Goal: Information Seeking & Learning: Learn about a topic

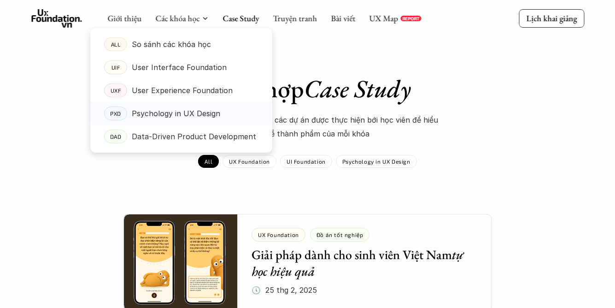
click at [164, 111] on p "Psychology in UX Design" at bounding box center [176, 113] width 88 height 14
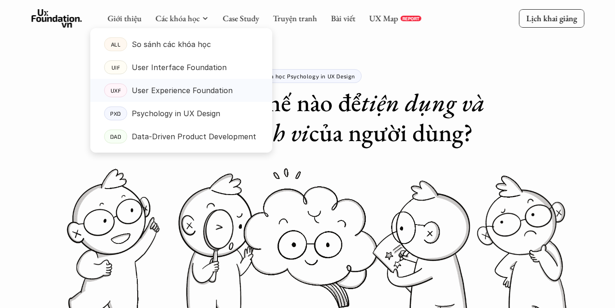
click at [198, 89] on p "User Experience Foundation" at bounding box center [182, 90] width 101 height 14
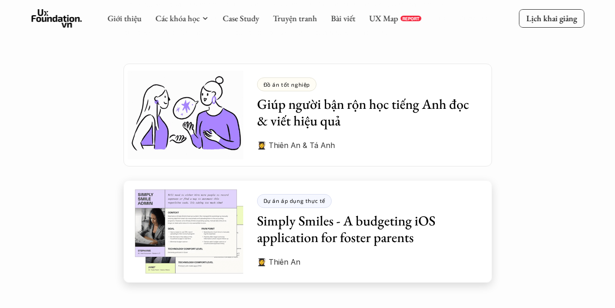
scroll to position [2554, 0]
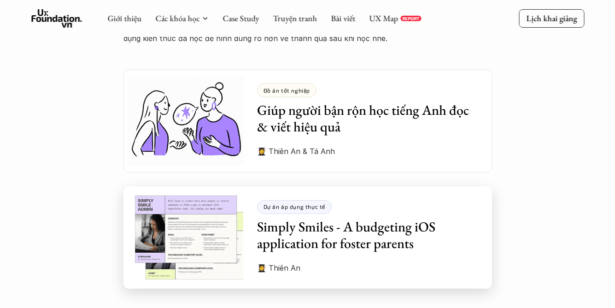
click at [213, 216] on img at bounding box center [183, 237] width 120 height 102
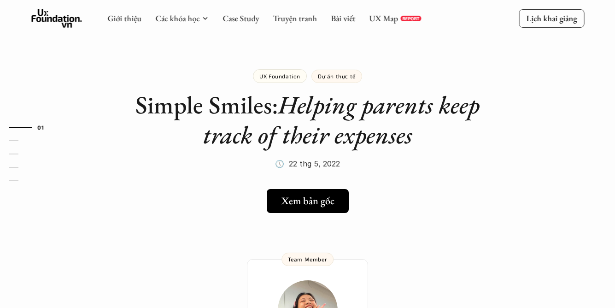
click at [339, 17] on link "Bài viết" at bounding box center [343, 18] width 24 height 11
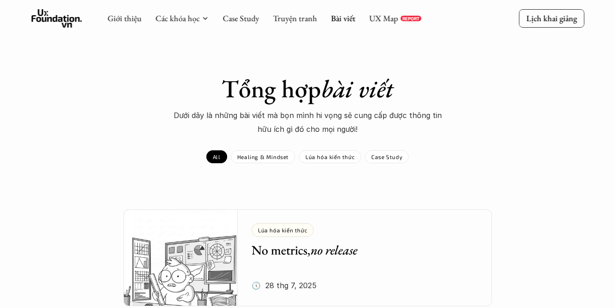
click at [65, 18] on use at bounding box center [56, 18] width 51 height 18
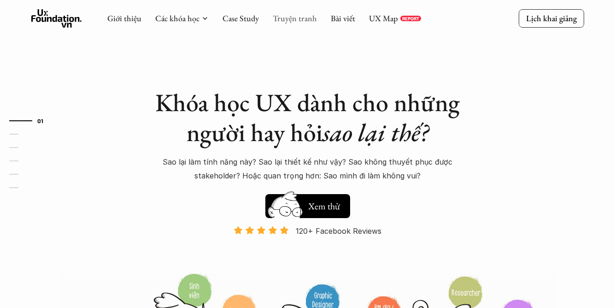
click at [283, 20] on link "Truyện tranh" at bounding box center [295, 18] width 44 height 11
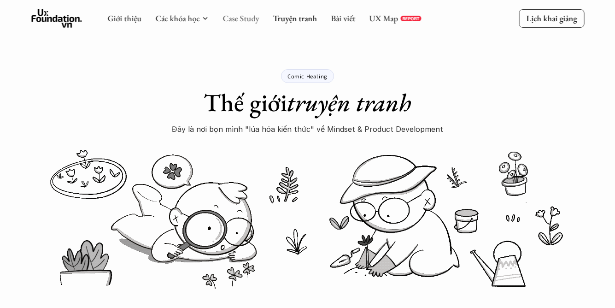
click at [234, 19] on link "Case Study" at bounding box center [240, 18] width 36 height 11
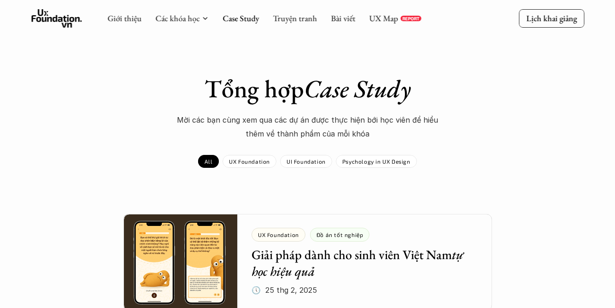
click at [54, 18] on icon at bounding box center [56, 18] width 51 height 18
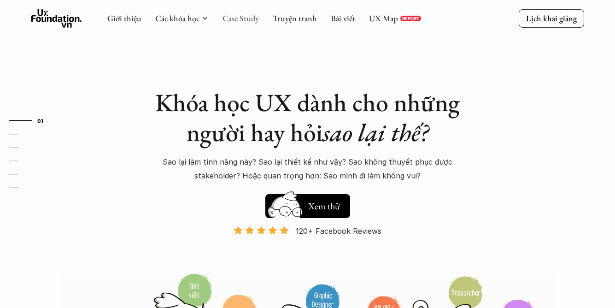
click at [245, 21] on link "Case Study" at bounding box center [240, 18] width 36 height 11
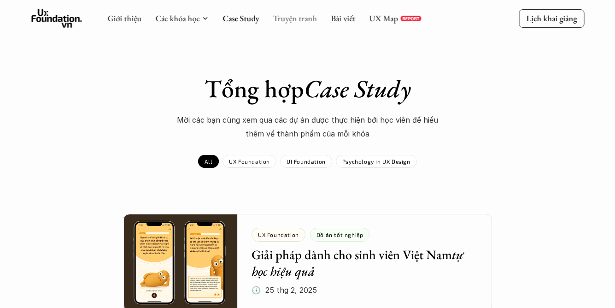
click at [286, 21] on link "Truyện tranh" at bounding box center [295, 18] width 44 height 11
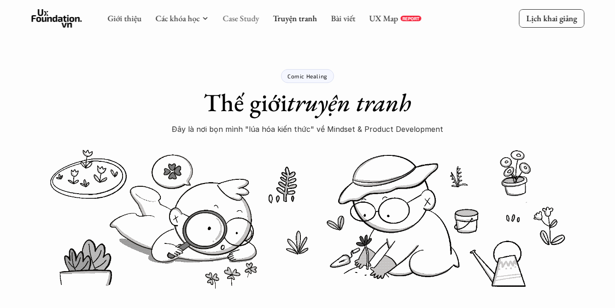
click at [246, 19] on link "Case Study" at bounding box center [240, 18] width 36 height 11
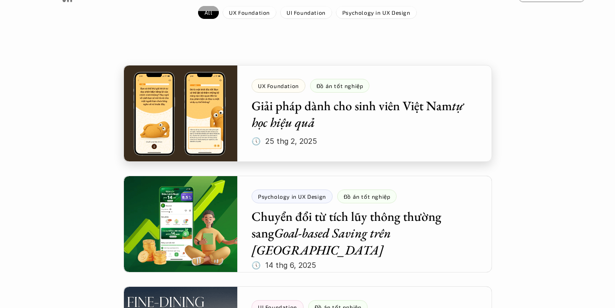
scroll to position [120, 0]
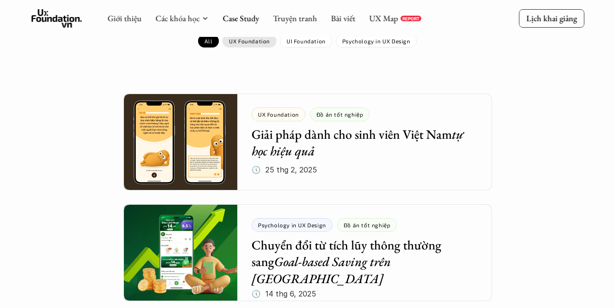
click at [247, 44] on p "UX Foundation" at bounding box center [249, 41] width 41 height 6
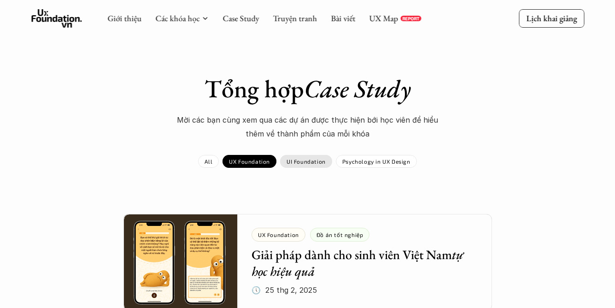
click at [305, 164] on p "UI Foundation" at bounding box center [306, 161] width 39 height 6
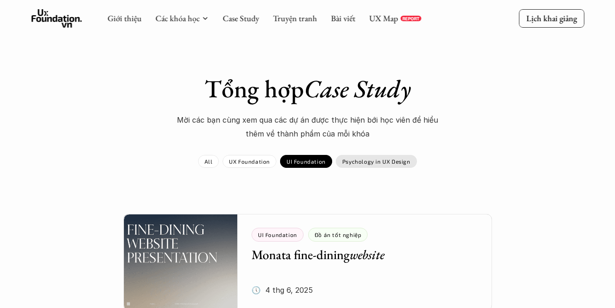
click at [358, 160] on p "Psychology in UX Design" at bounding box center [376, 161] width 68 height 6
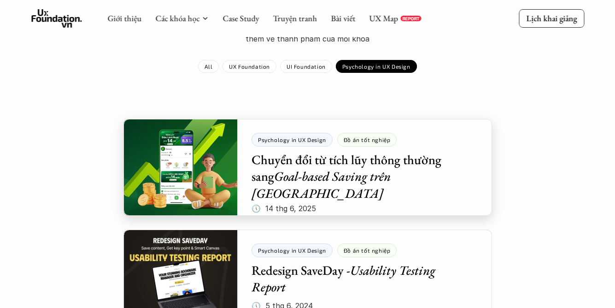
scroll to position [94, 0]
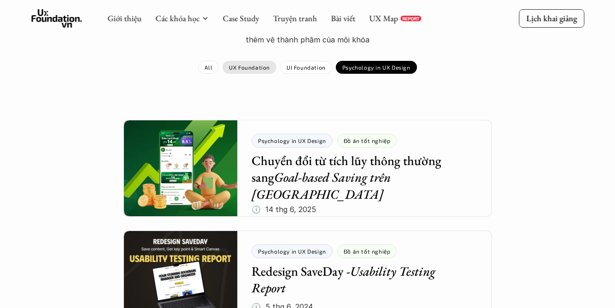
click at [235, 69] on p "UX Foundation" at bounding box center [249, 67] width 41 height 6
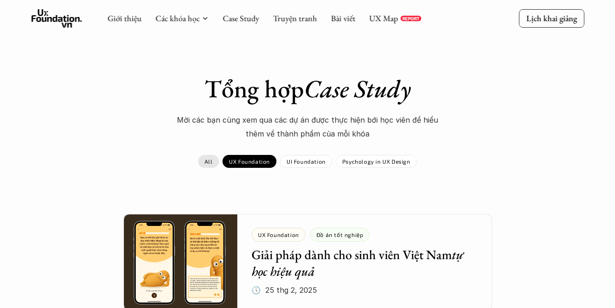
click at [216, 165] on link "All" at bounding box center [208, 161] width 21 height 13
click at [300, 164] on p "UI Foundation" at bounding box center [306, 161] width 39 height 6
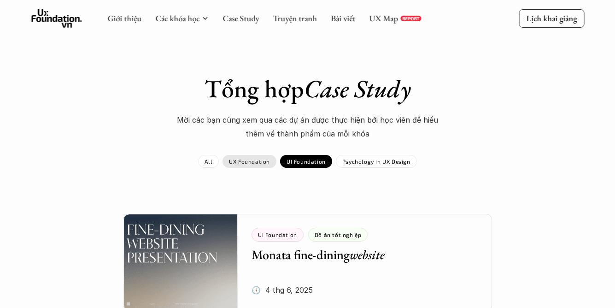
click at [262, 159] on p "UX Foundation" at bounding box center [249, 161] width 41 height 6
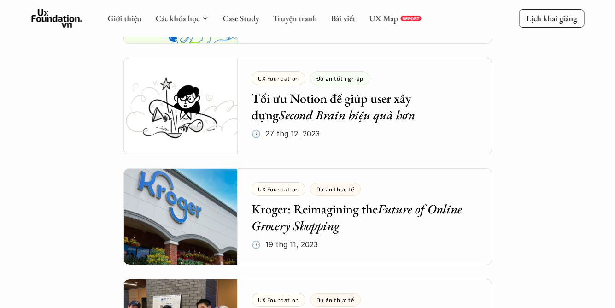
scroll to position [768, 0]
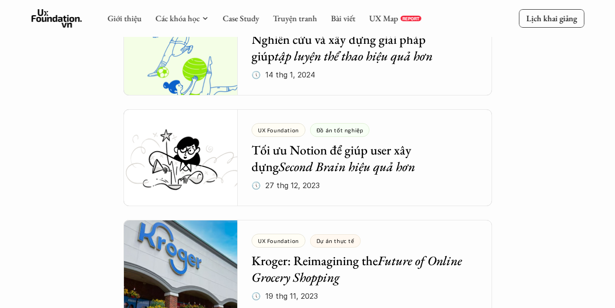
click at [63, 24] on use at bounding box center [56, 18] width 51 height 18
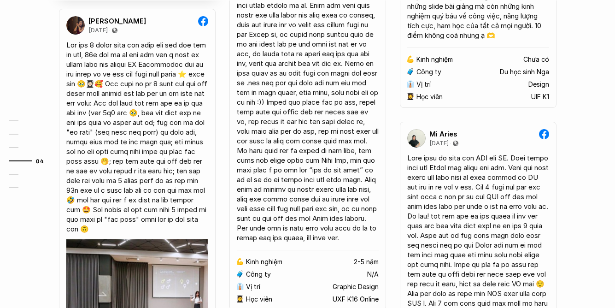
scroll to position [2051, 0]
